Goal: Information Seeking & Learning: Learn about a topic

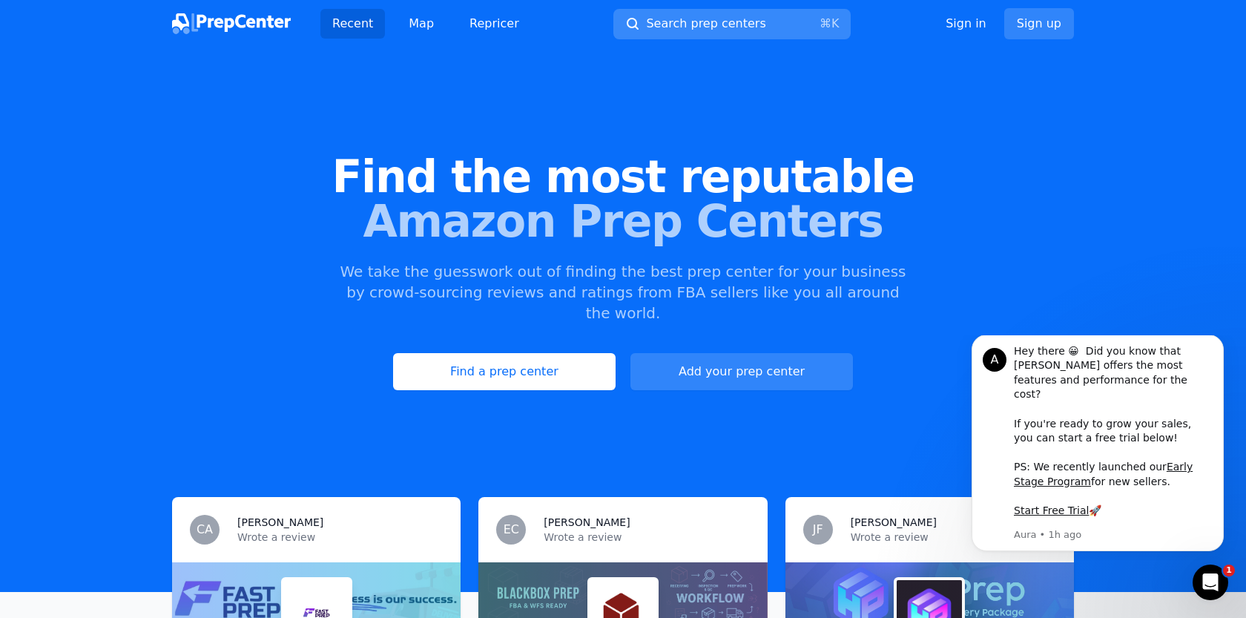
click at [737, 28] on span "Search prep centers" at bounding box center [705, 24] width 119 height 18
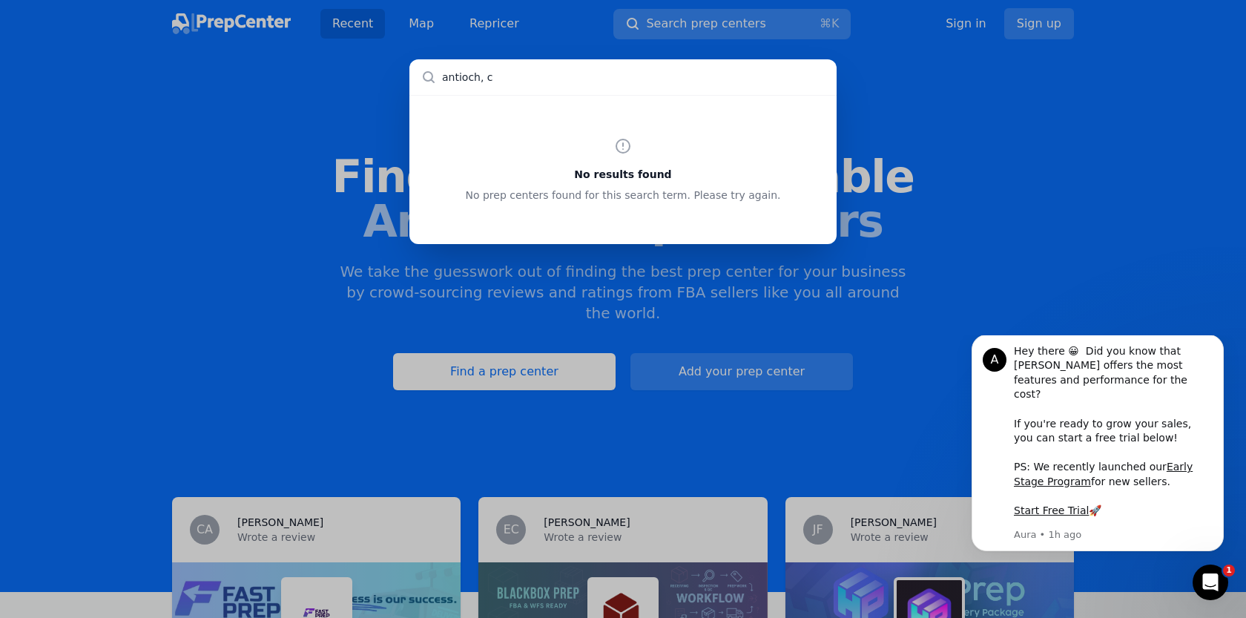
type input "antioch, [GEOGRAPHIC_DATA]"
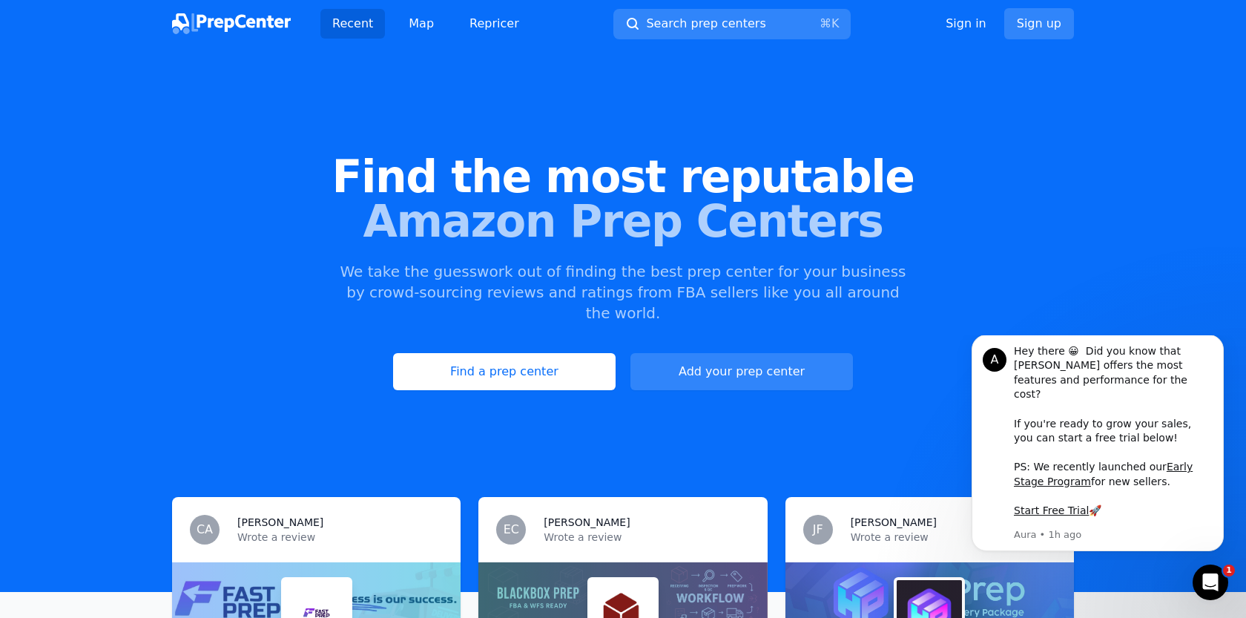
click at [286, 138] on div at bounding box center [623, 309] width 1246 height 618
click at [742, 22] on span "Search prep centers" at bounding box center [705, 24] width 119 height 18
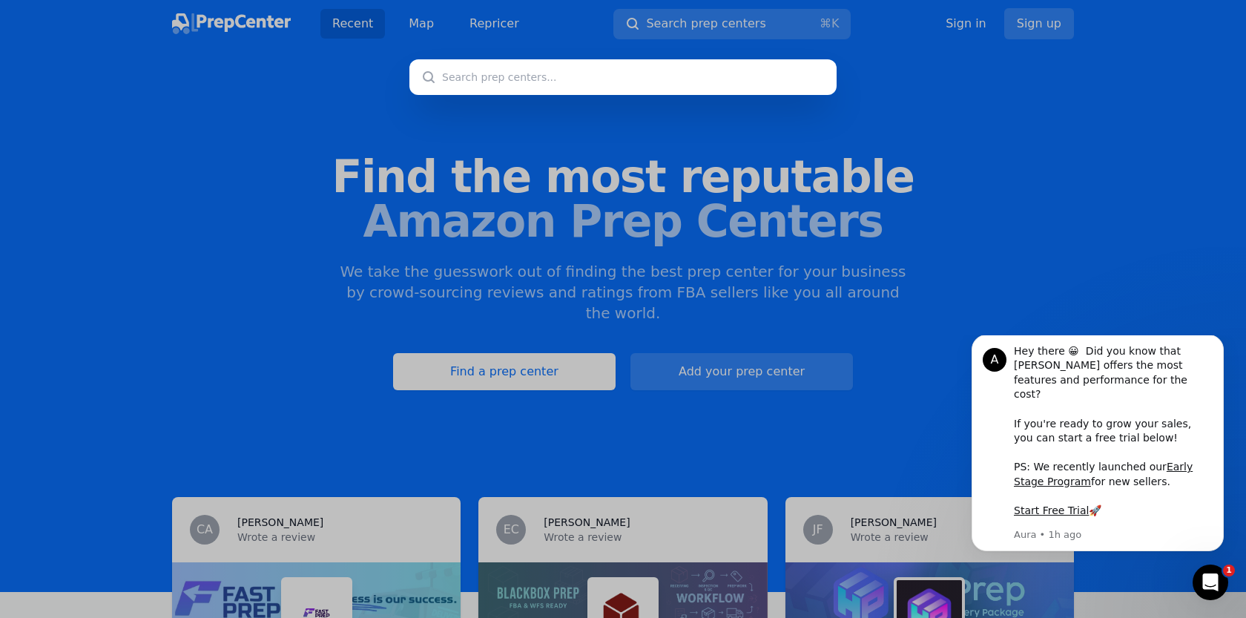
type input "c"
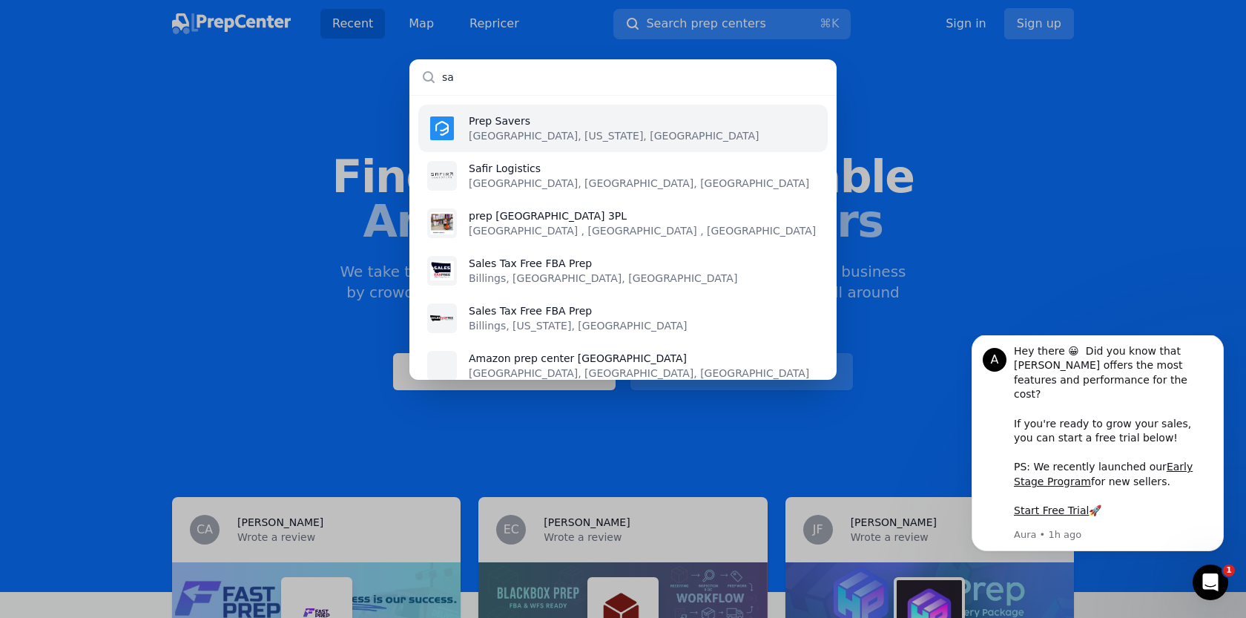
type input "s"
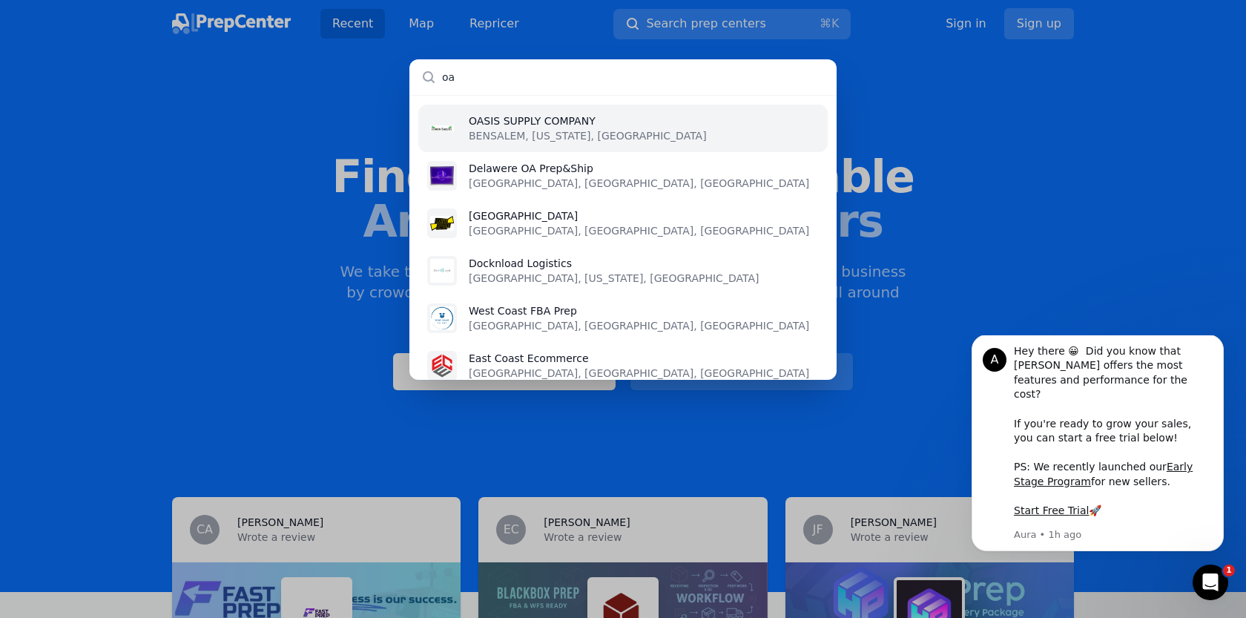
type input "o"
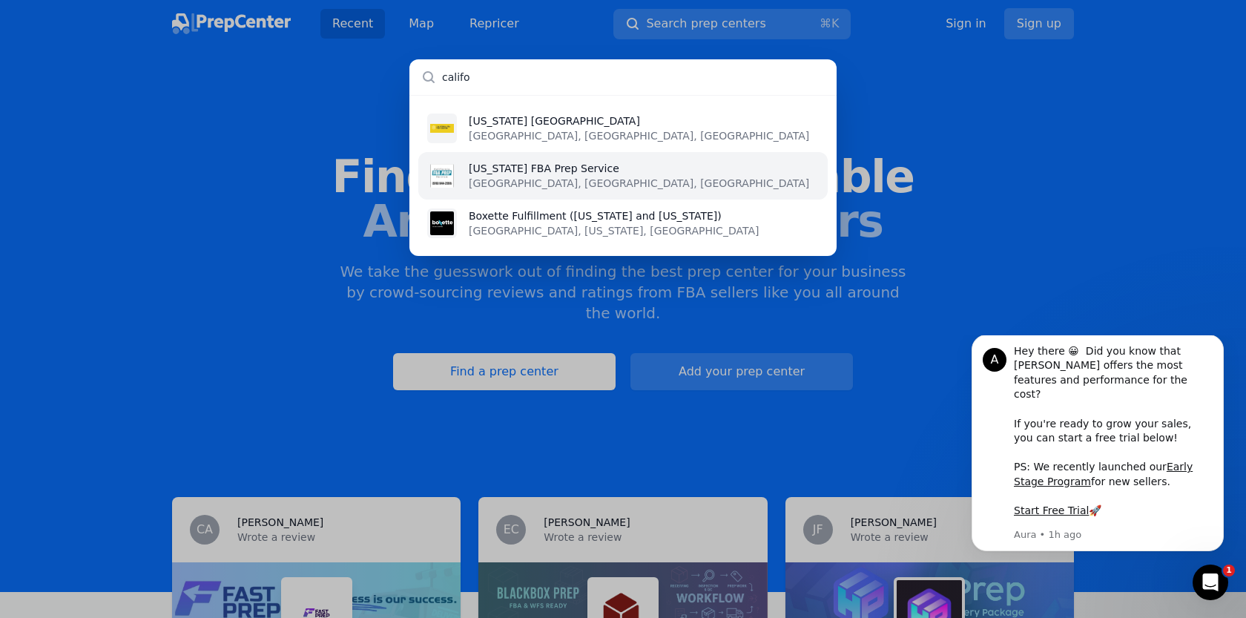
type input "califo"
click at [716, 175] on li "[US_STATE] FBA Prep Service [GEOGRAPHIC_DATA], [GEOGRAPHIC_DATA], [GEOGRAPHIC_D…" at bounding box center [623, 175] width 410 height 47
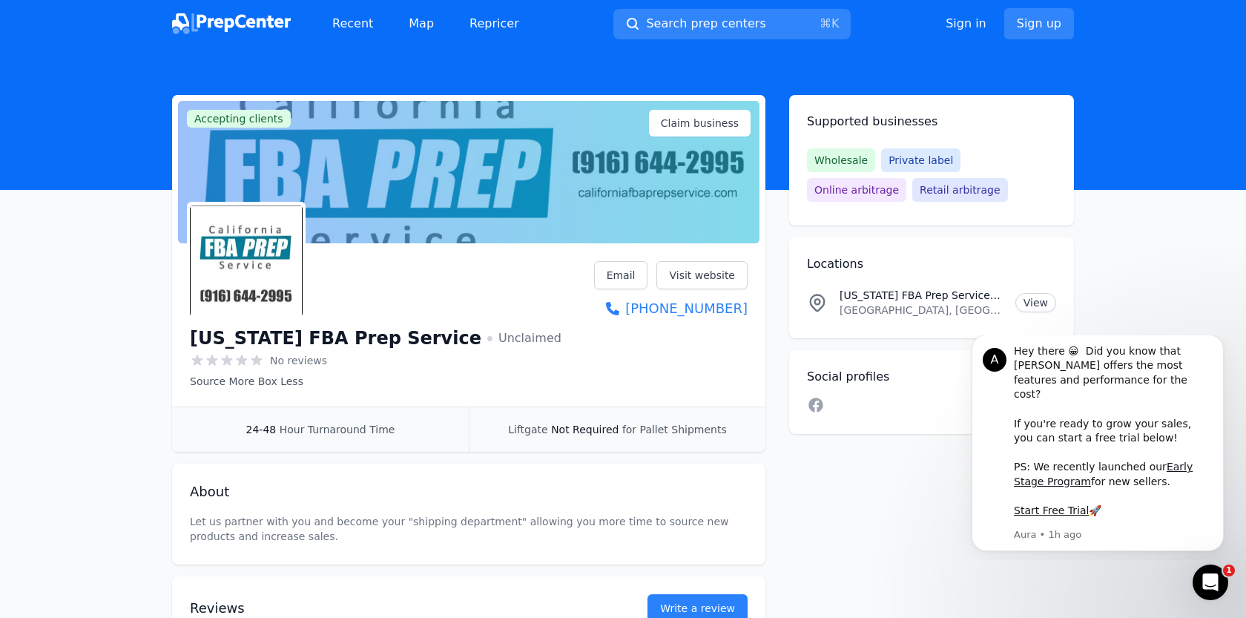
scroll to position [24, 0]
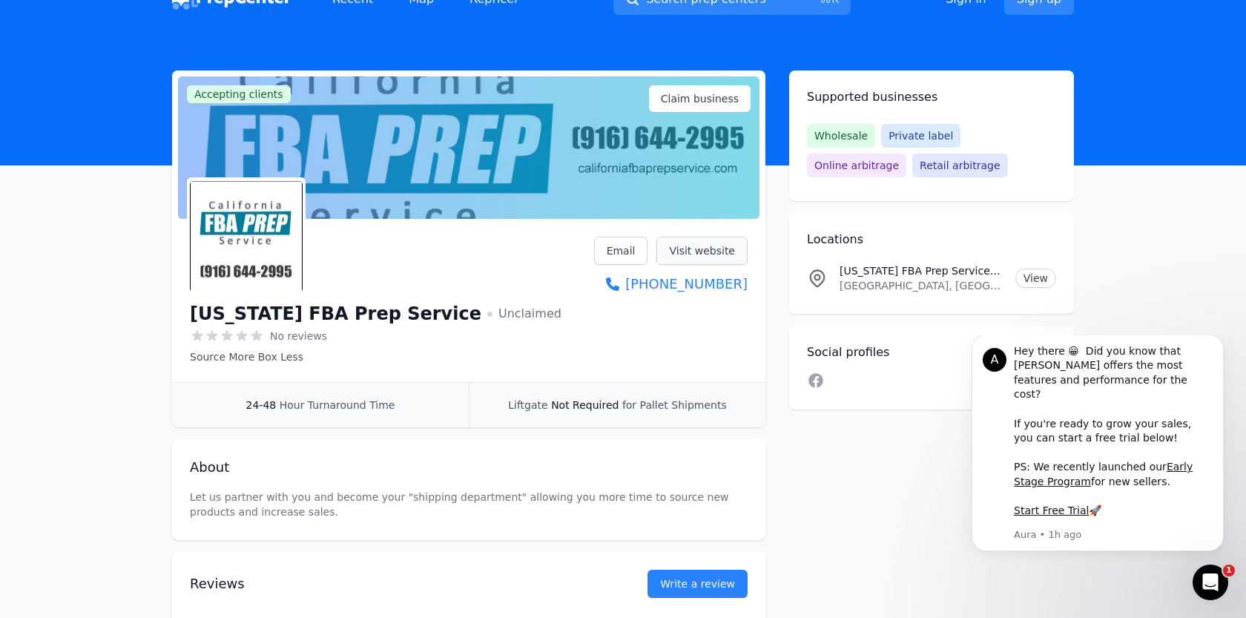
click at [716, 257] on link "Visit website" at bounding box center [702, 251] width 91 height 28
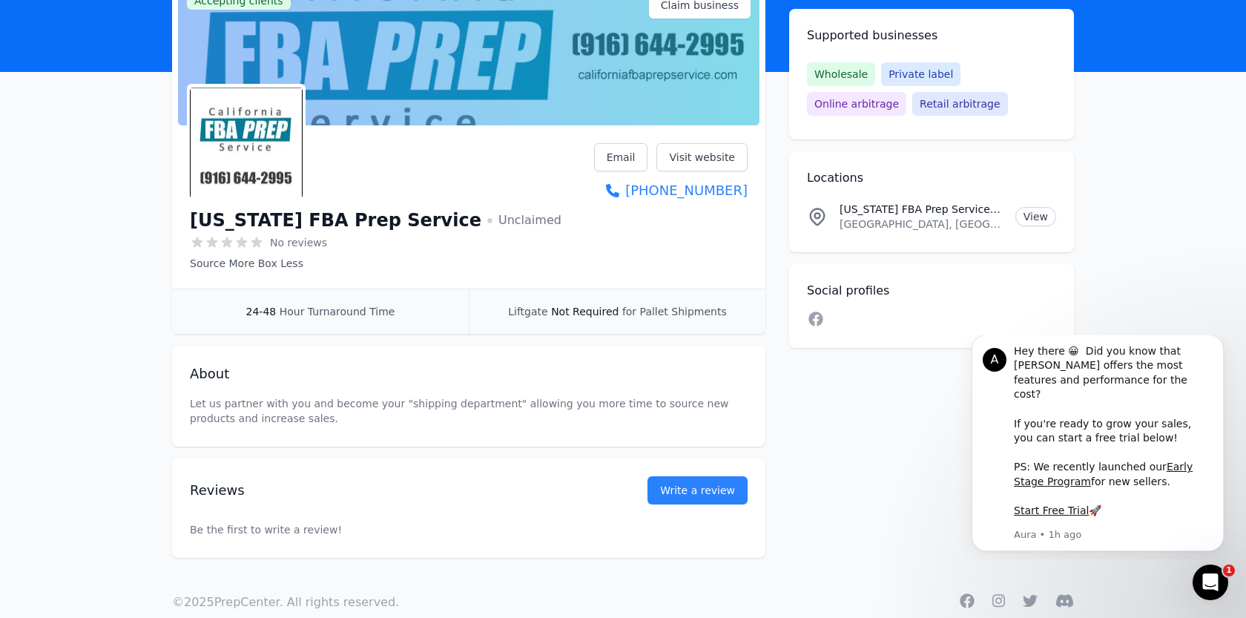
scroll to position [147, 0]
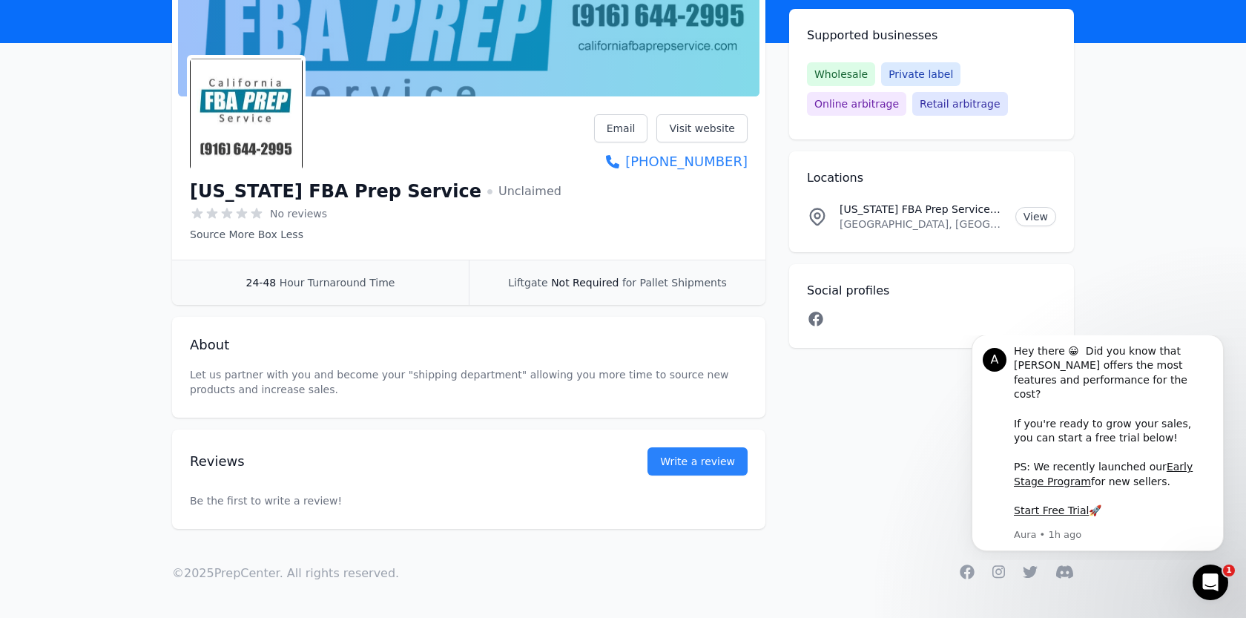
click at [812, 323] on icon at bounding box center [816, 319] width 14 height 14
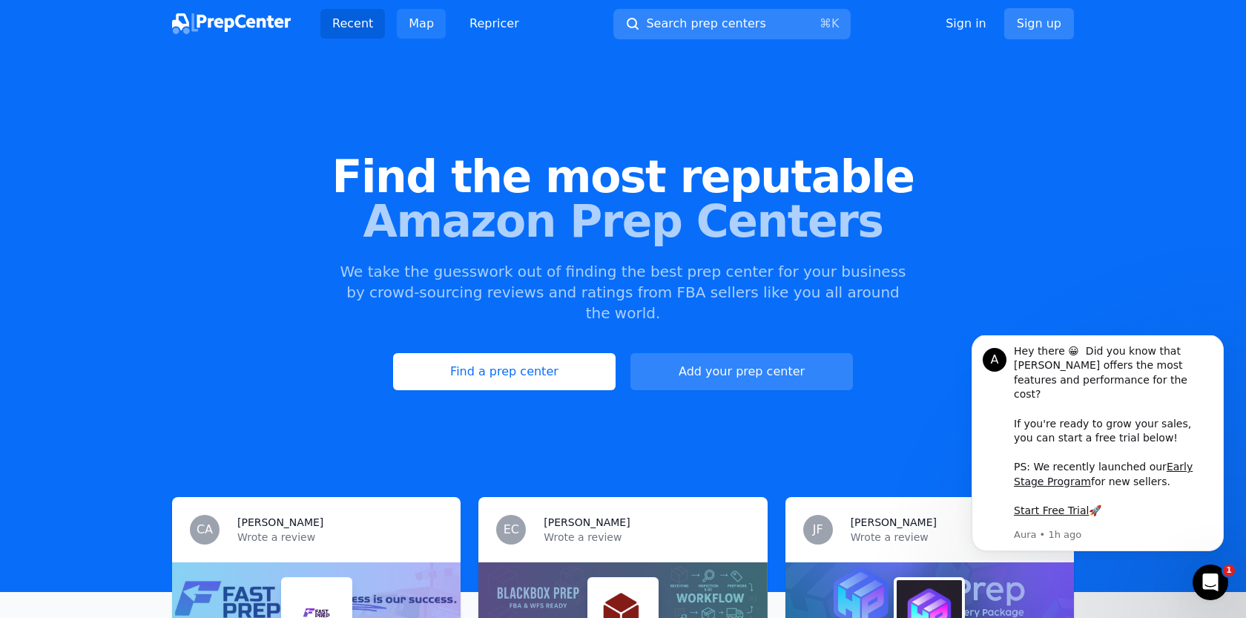
click at [423, 28] on link "Map" at bounding box center [421, 24] width 49 height 30
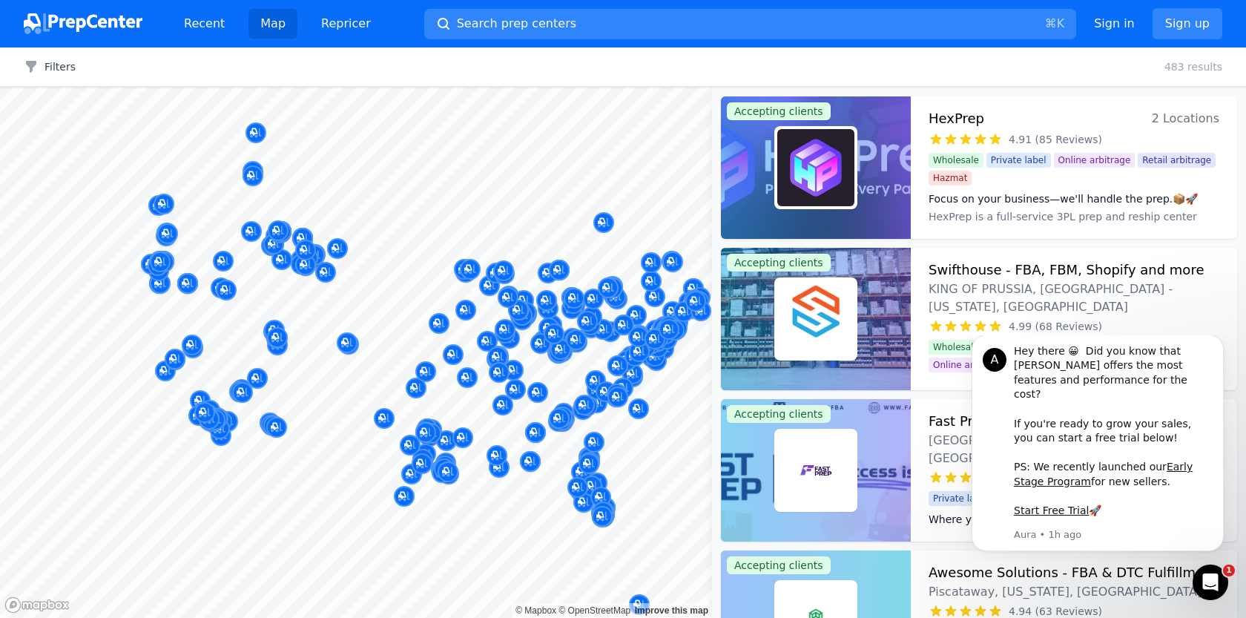
click at [174, 376] on button "Map marker" at bounding box center [165, 372] width 21 height 22
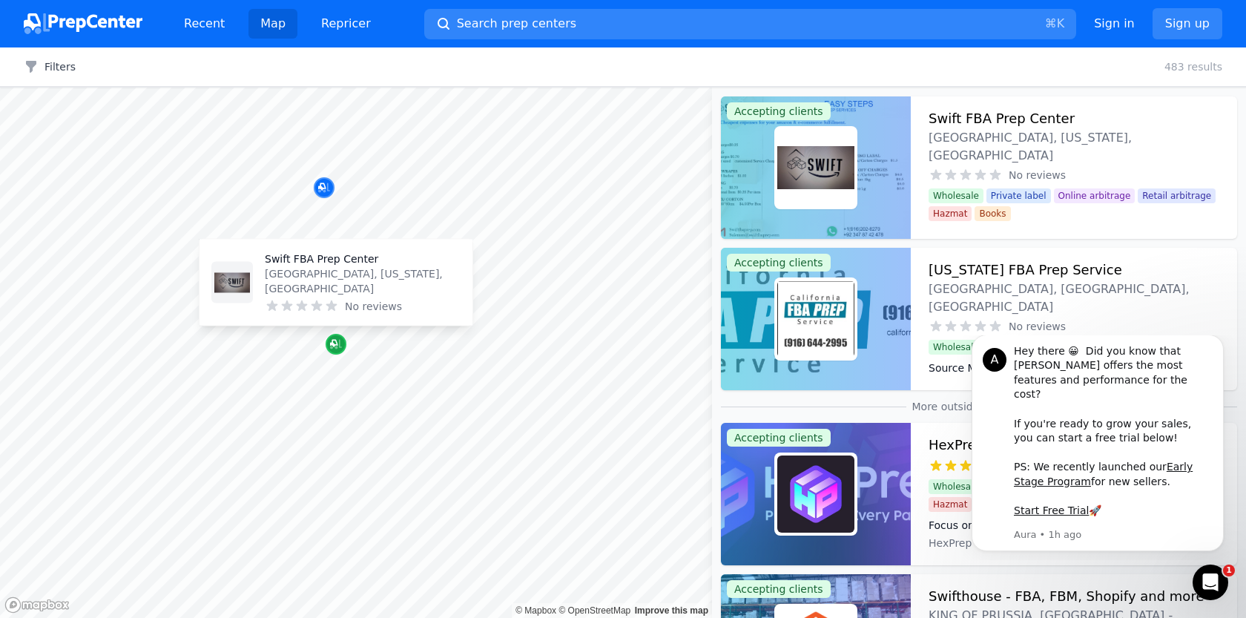
click at [333, 344] on icon "Map marker" at bounding box center [333, 343] width 7 height 7
click at [348, 289] on p "[GEOGRAPHIC_DATA], [US_STATE], [GEOGRAPHIC_DATA]" at bounding box center [363, 281] width 196 height 30
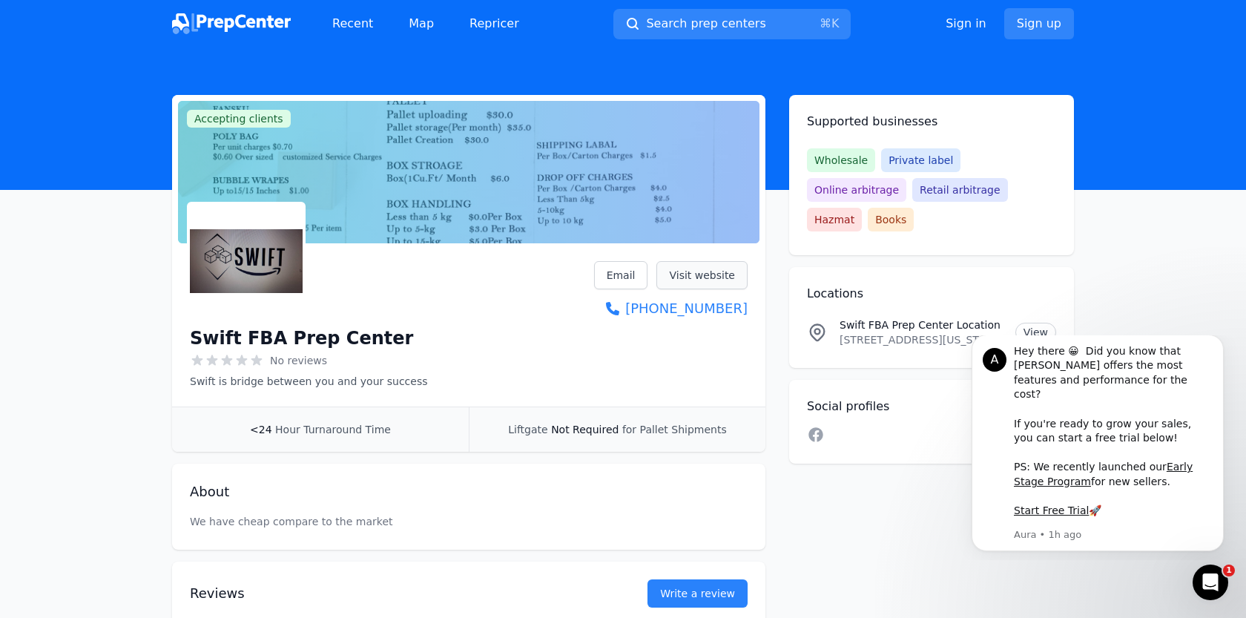
click at [726, 284] on link "Visit website" at bounding box center [702, 275] width 91 height 28
click at [812, 427] on icon at bounding box center [816, 434] width 14 height 14
